Goal: Find specific fact: Find specific fact

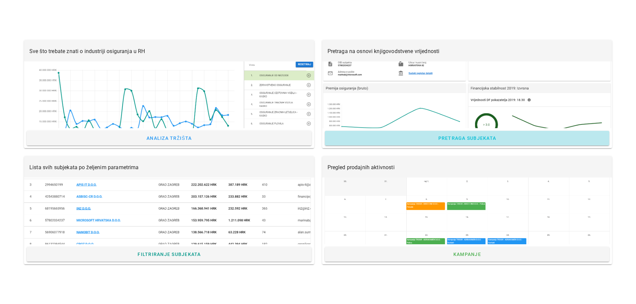
click at [477, 136] on span "Pretraga subjekata" at bounding box center [467, 138] width 58 height 5
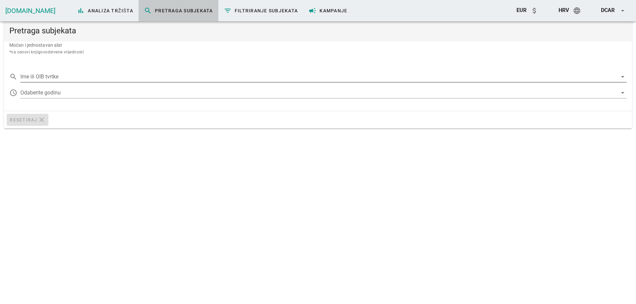
click at [122, 81] on input "Ime ili OIB tvrtke" at bounding box center [318, 76] width 597 height 11
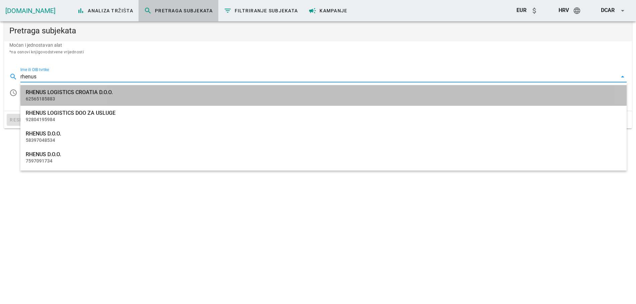
click at [73, 94] on div "RHENUS LOGISTICS CROATIA D.O.O." at bounding box center [324, 92] width 596 height 6
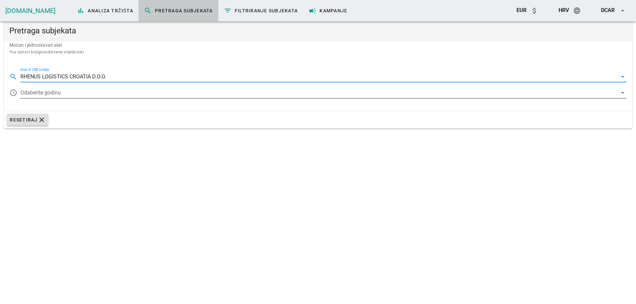
type input "RHENUS LOGISTICS CROATIA D.O.O."
click at [111, 91] on div at bounding box center [318, 93] width 597 height 11
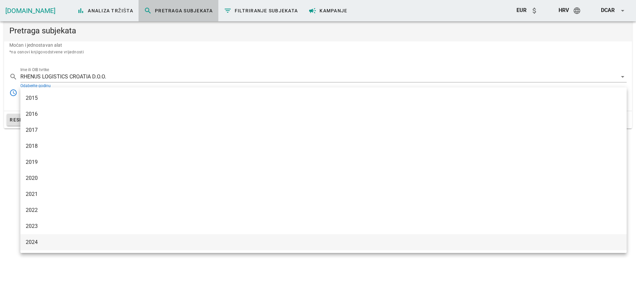
click at [40, 241] on div "2024" at bounding box center [324, 242] width 596 height 6
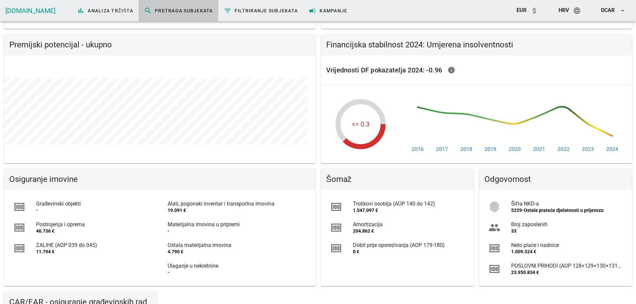
scroll to position [234, 0]
